Goal: Information Seeking & Learning: Learn about a topic

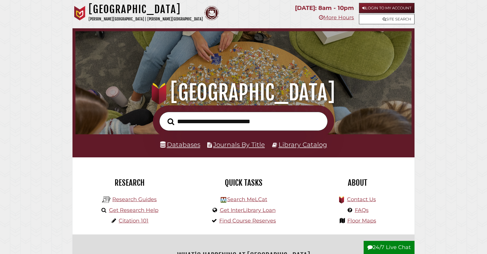
scroll to position [111, 333]
click at [192, 148] on link "Databases" at bounding box center [180, 145] width 40 height 8
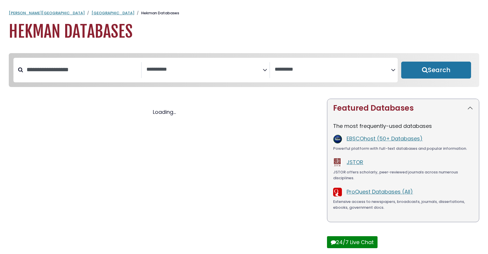
select select "Database Subject Filter"
select select "Database Vendors Filter"
select select "Database Subject Filter"
select select "Database Vendors Filter"
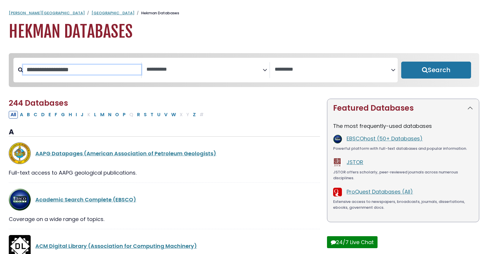
click at [73, 75] on input "Search database by title or keyword" at bounding box center [82, 70] width 118 height 10
type input "****"
click at [401, 62] on button "Search" at bounding box center [436, 70] width 70 height 17
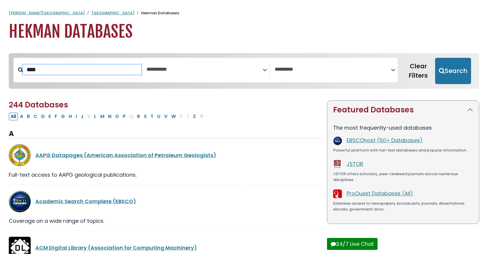
select select "Database Subject Filter"
select select "Database Vendors Filter"
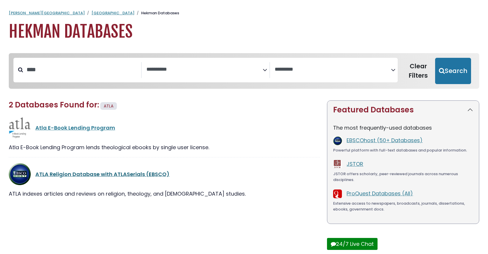
click at [107, 178] on link "ATLA Religion Database with ATLASerials (EBSCO)" at bounding box center [102, 174] width 134 height 7
